Goal: Navigation & Orientation: Understand site structure

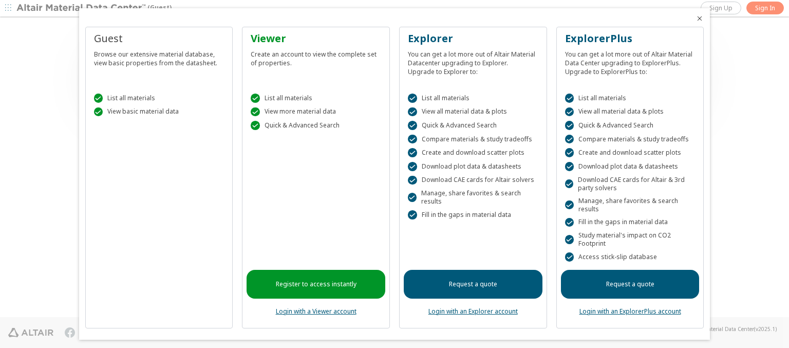
click at [695, 18] on icon "Close" at bounding box center [699, 18] width 8 height 8
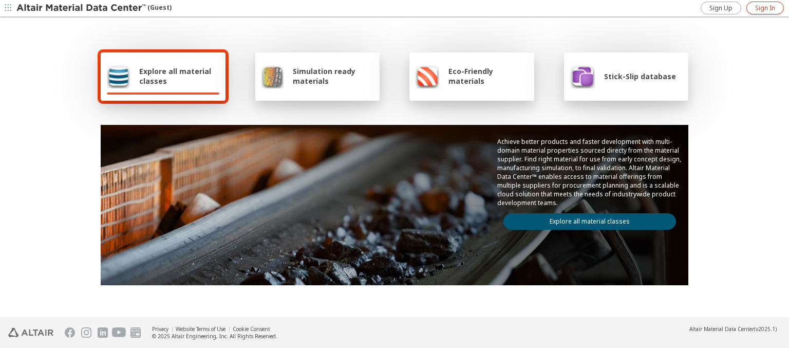
click at [765, 8] on span "Sign In" at bounding box center [765, 8] width 20 height 8
click at [82, 8] on img at bounding box center [81, 8] width 131 height 10
click at [175, 76] on span "Explore all material classes" at bounding box center [179, 76] width 80 height 20
click at [585, 219] on link "Explore all material classes" at bounding box center [589, 221] width 173 height 16
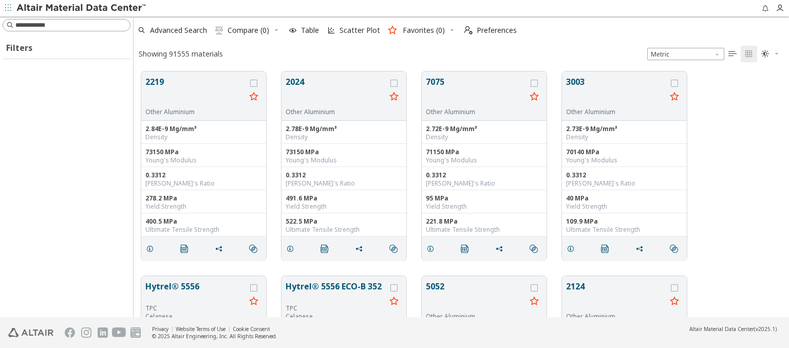
scroll to position [245, 647]
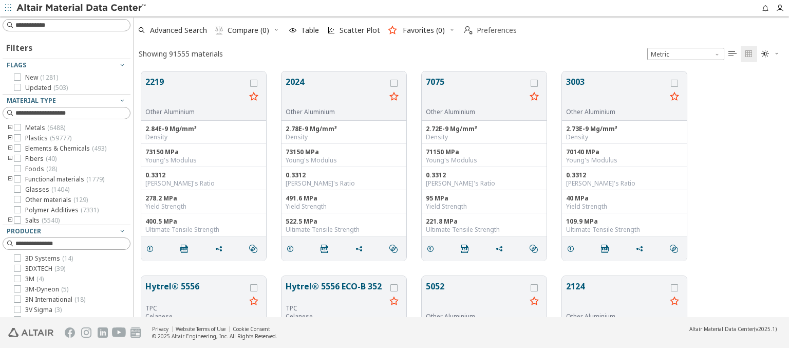
click at [487, 30] on span "Preferences" at bounding box center [496, 30] width 40 height 7
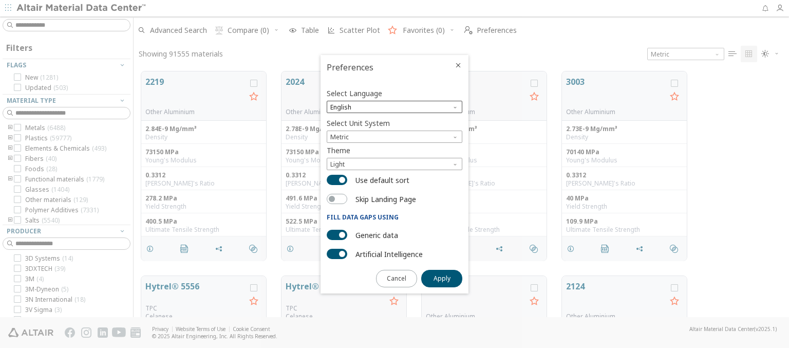
click at [394, 107] on span "English" at bounding box center [395, 107] width 136 height 12
click at [394, 132] on span "Deutsch" at bounding box center [394, 132] width 127 height 7
click at [442, 277] on span "Apply" at bounding box center [441, 278] width 17 height 8
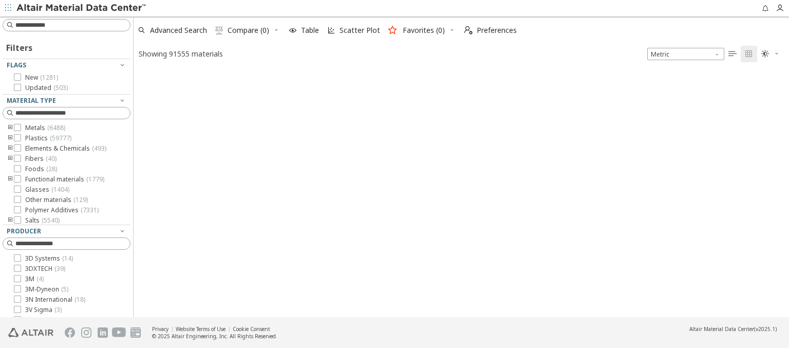
type input "*******"
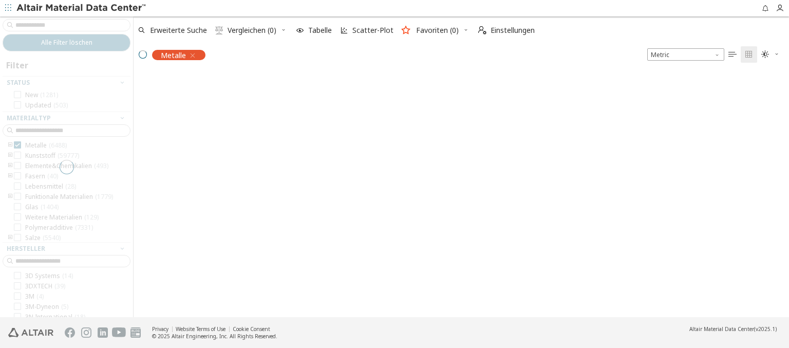
scroll to position [244, 647]
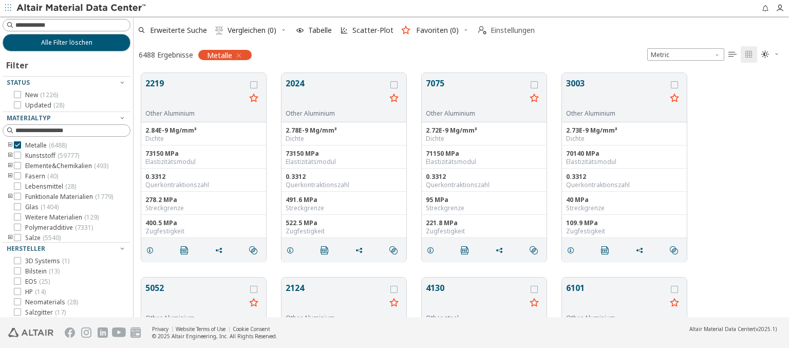
click at [506, 30] on span "Einstellungen" at bounding box center [512, 30] width 44 height 7
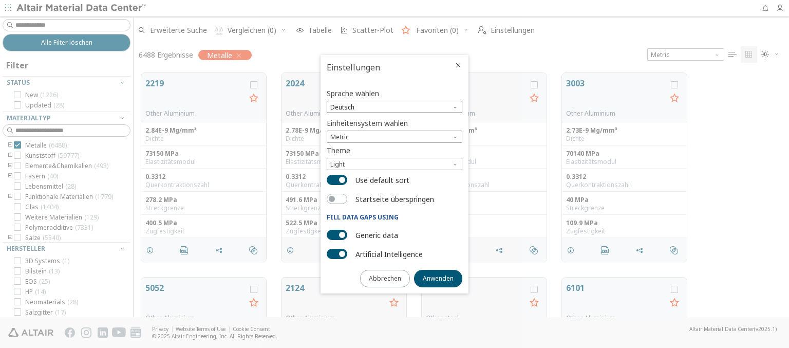
click at [394, 107] on span "Deutsch" at bounding box center [395, 107] width 136 height 12
click at [394, 120] on span "English" at bounding box center [394, 120] width 127 height 7
click at [438, 277] on span "Anwenden" at bounding box center [438, 278] width 31 height 8
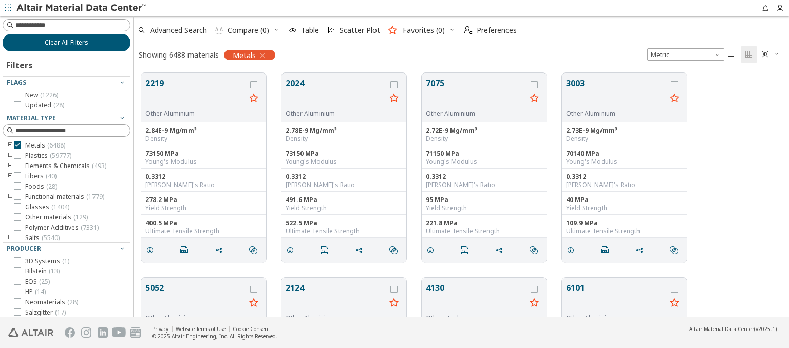
click at [63, 42] on span "Clear All Filters" at bounding box center [67, 43] width 44 height 8
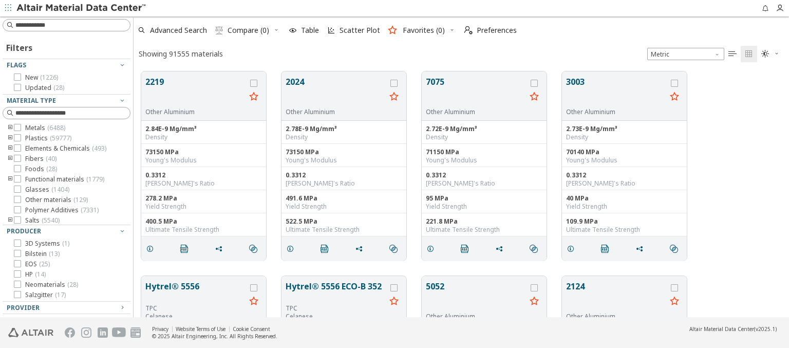
scroll to position [245, 647]
click at [82, 8] on img at bounding box center [81, 8] width 131 height 10
